Goal: Task Accomplishment & Management: Manage account settings

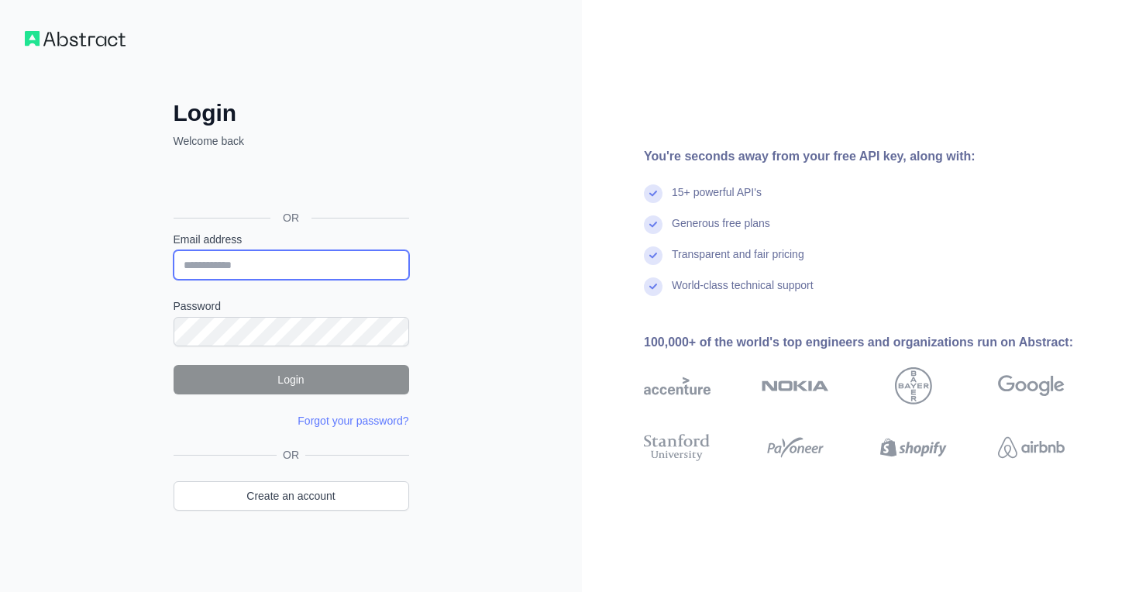
click at [230, 267] on input "Email address" at bounding box center [292, 264] width 236 height 29
type input "**********"
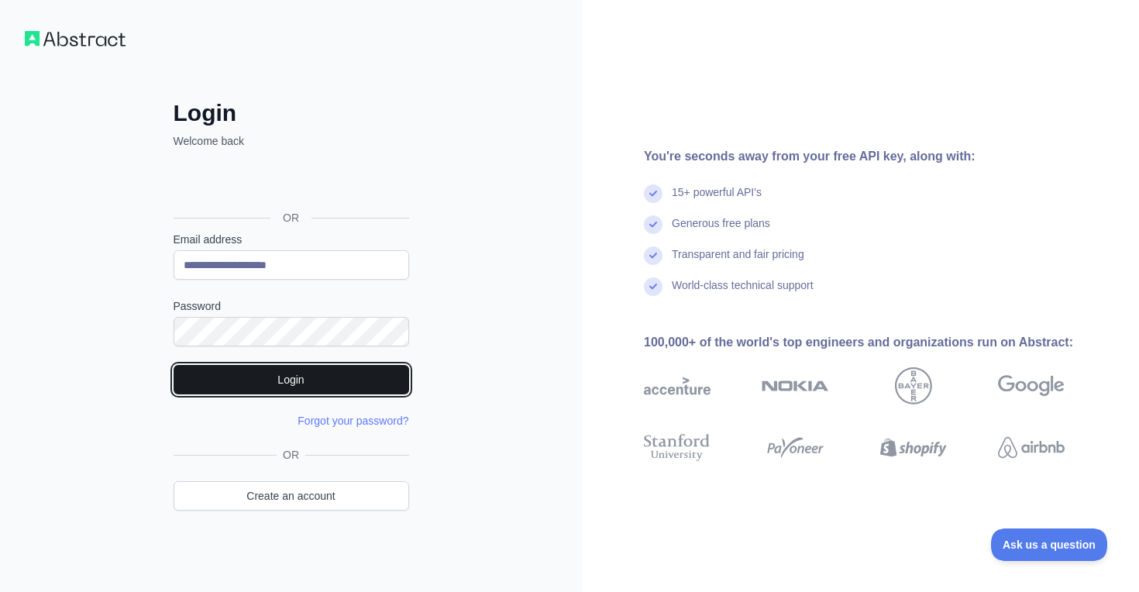
click at [275, 390] on button "Login" at bounding box center [292, 379] width 236 height 29
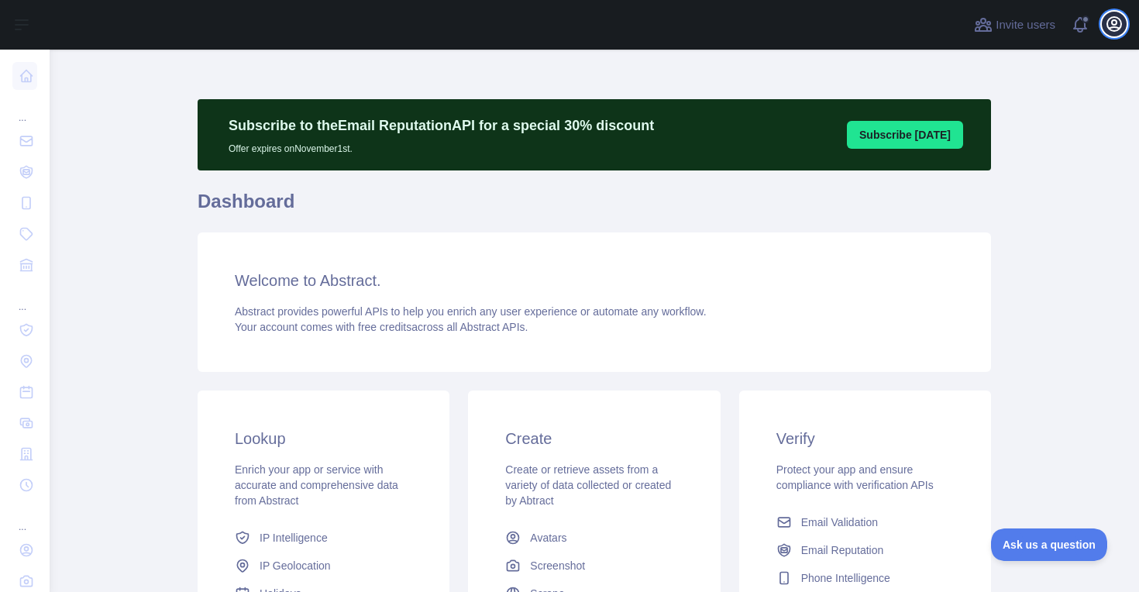
click at [1114, 13] on button "Open user menu" at bounding box center [1114, 24] width 25 height 25
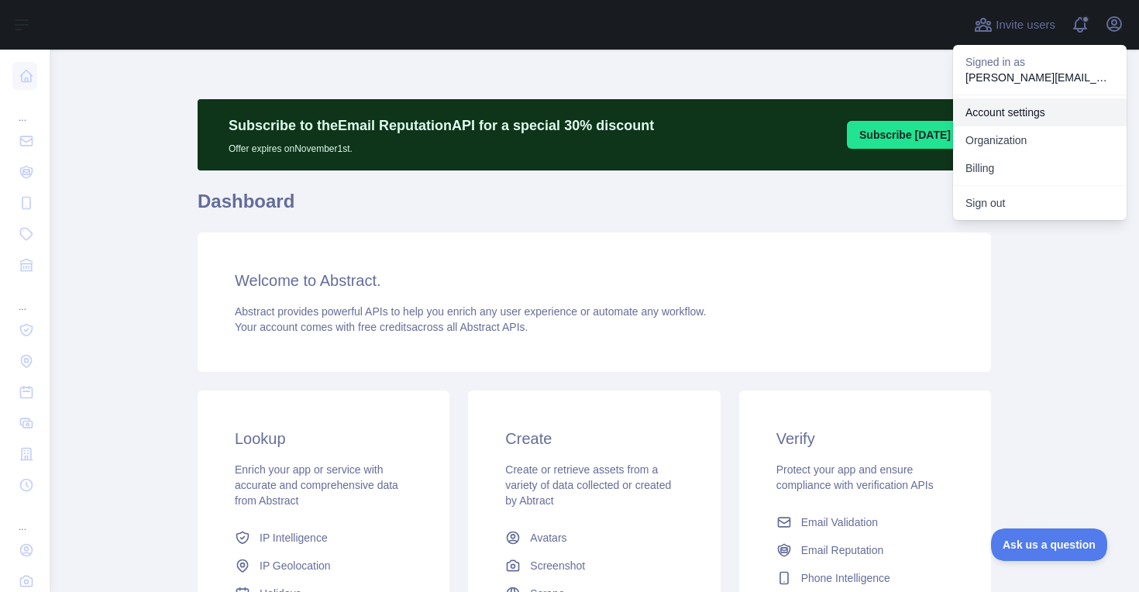
click at [1007, 112] on link "Account settings" at bounding box center [1040, 112] width 174 height 28
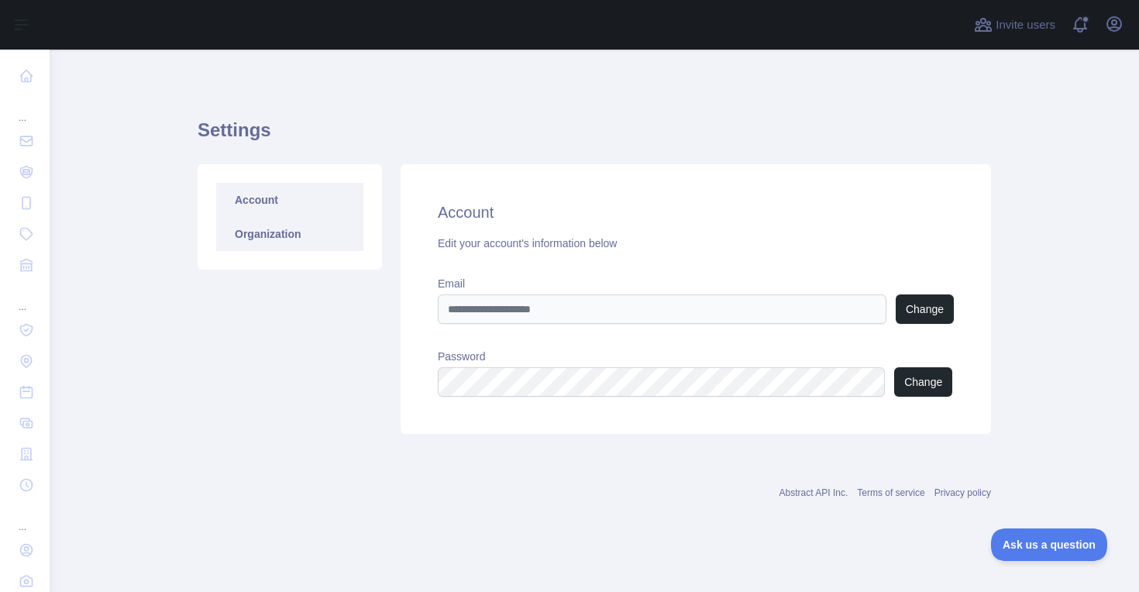
click at [293, 236] on link "Organization" at bounding box center [289, 234] width 147 height 34
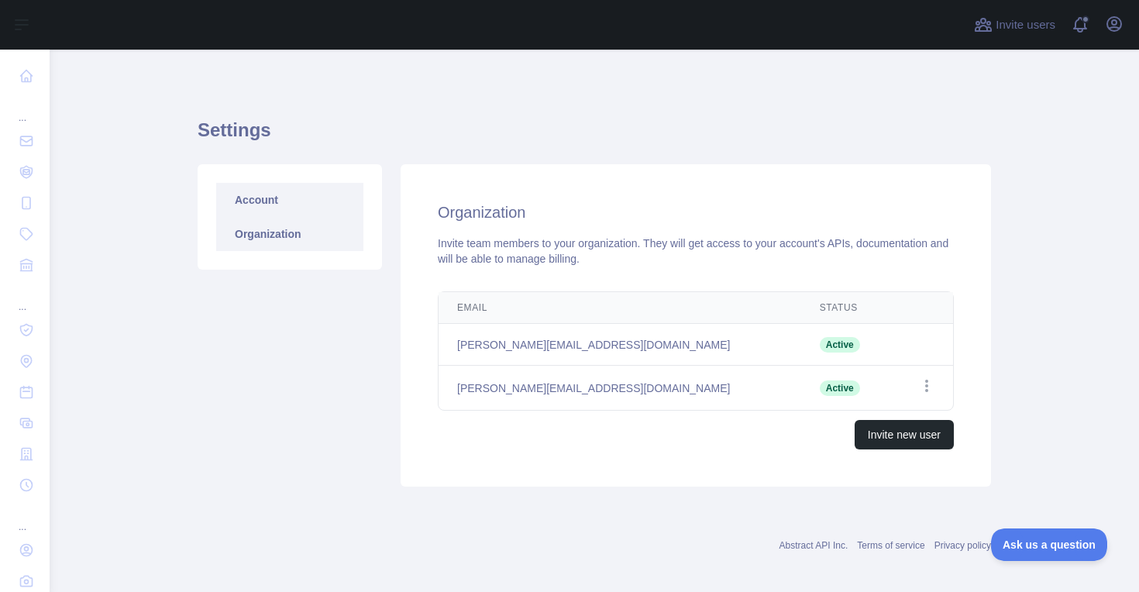
click at [284, 189] on link "Account" at bounding box center [289, 200] width 147 height 34
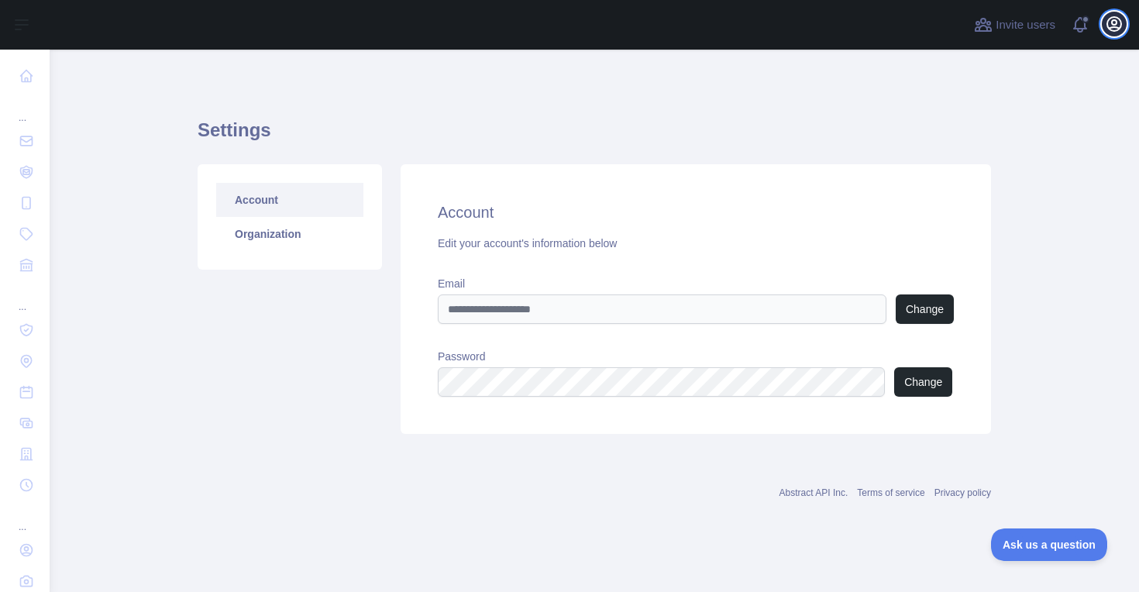
click at [1110, 28] on icon "button" at bounding box center [1114, 24] width 14 height 14
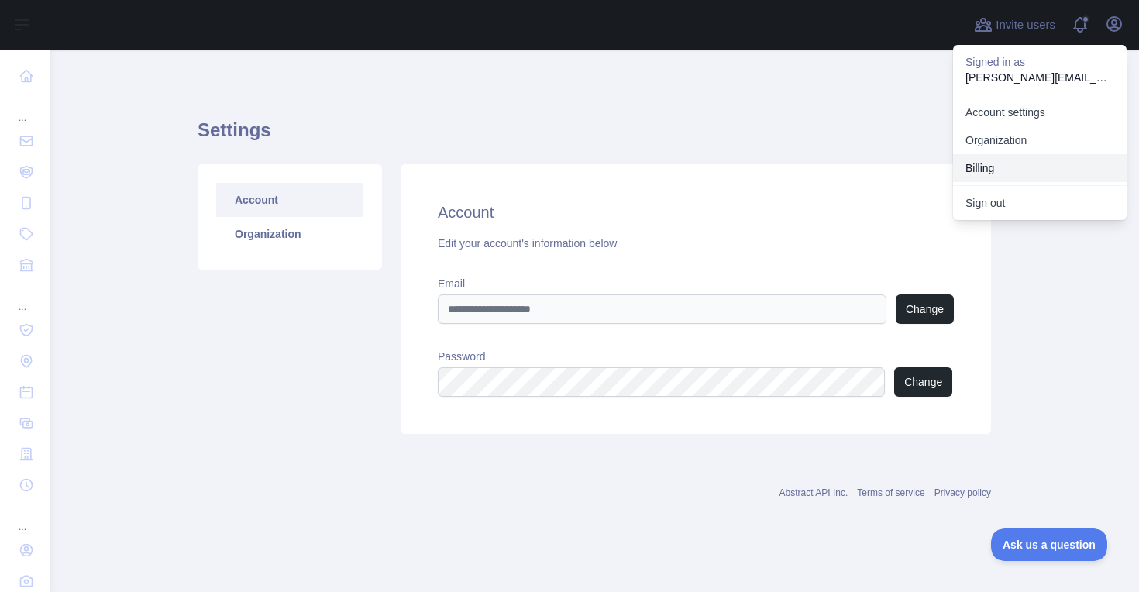
click at [1011, 171] on button "Billing" at bounding box center [1040, 168] width 174 height 28
